Goal: Navigation & Orientation: Find specific page/section

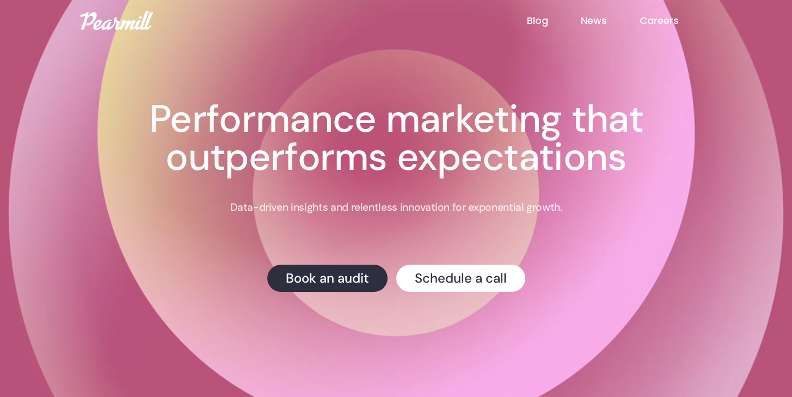
click at [669, 24] on link "Careers" at bounding box center [675, 21] width 72 height 14
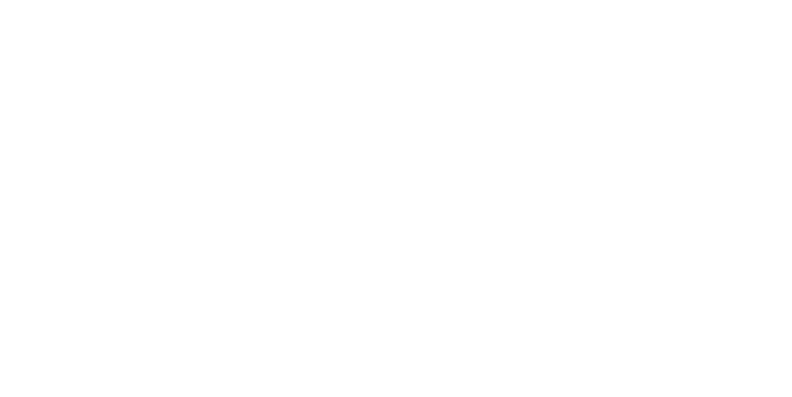
scroll to position [616, 0]
